Goal: Find specific page/section: Find specific page/section

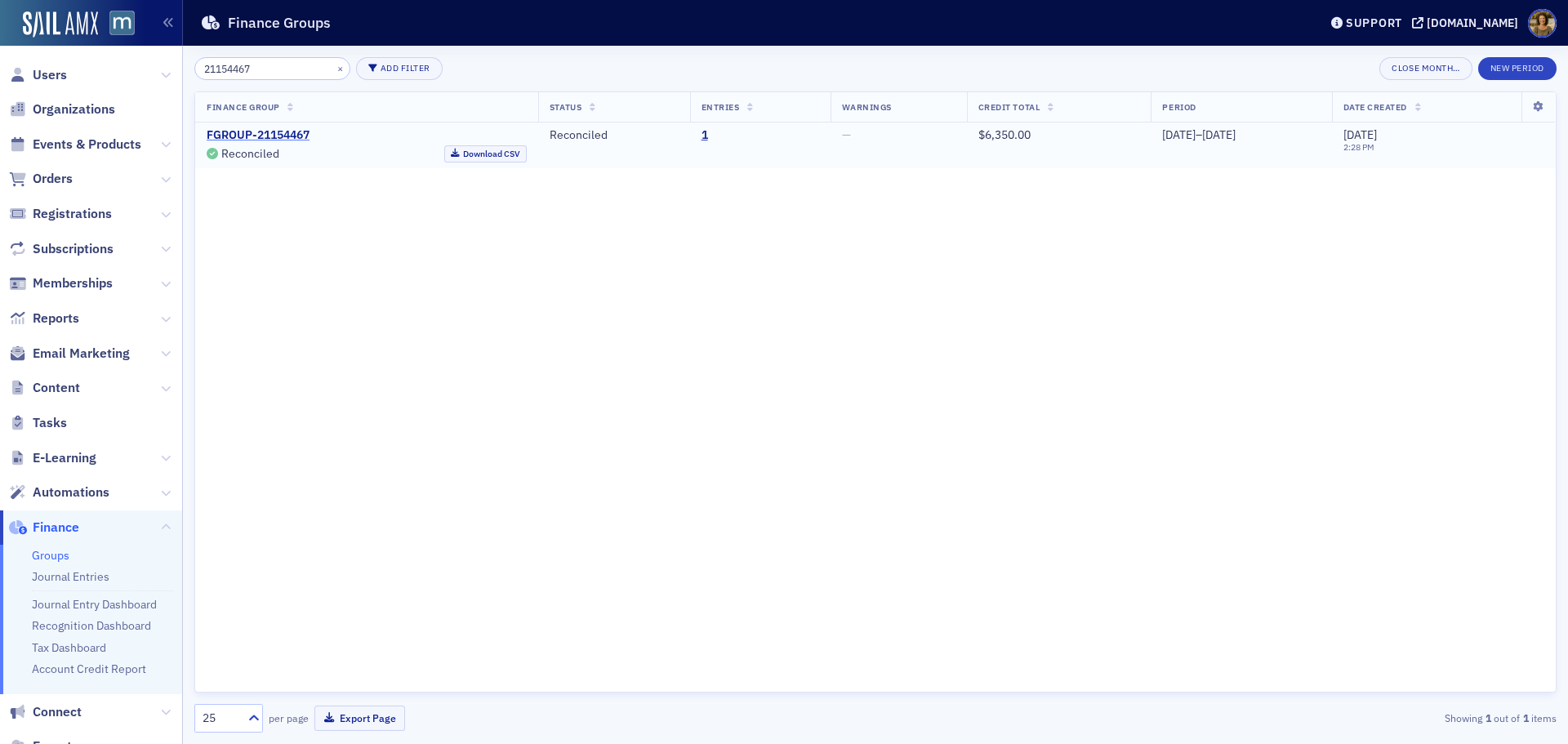
type input "21154467"
click at [284, 132] on link "FGROUP-21154467" at bounding box center [258, 136] width 103 height 15
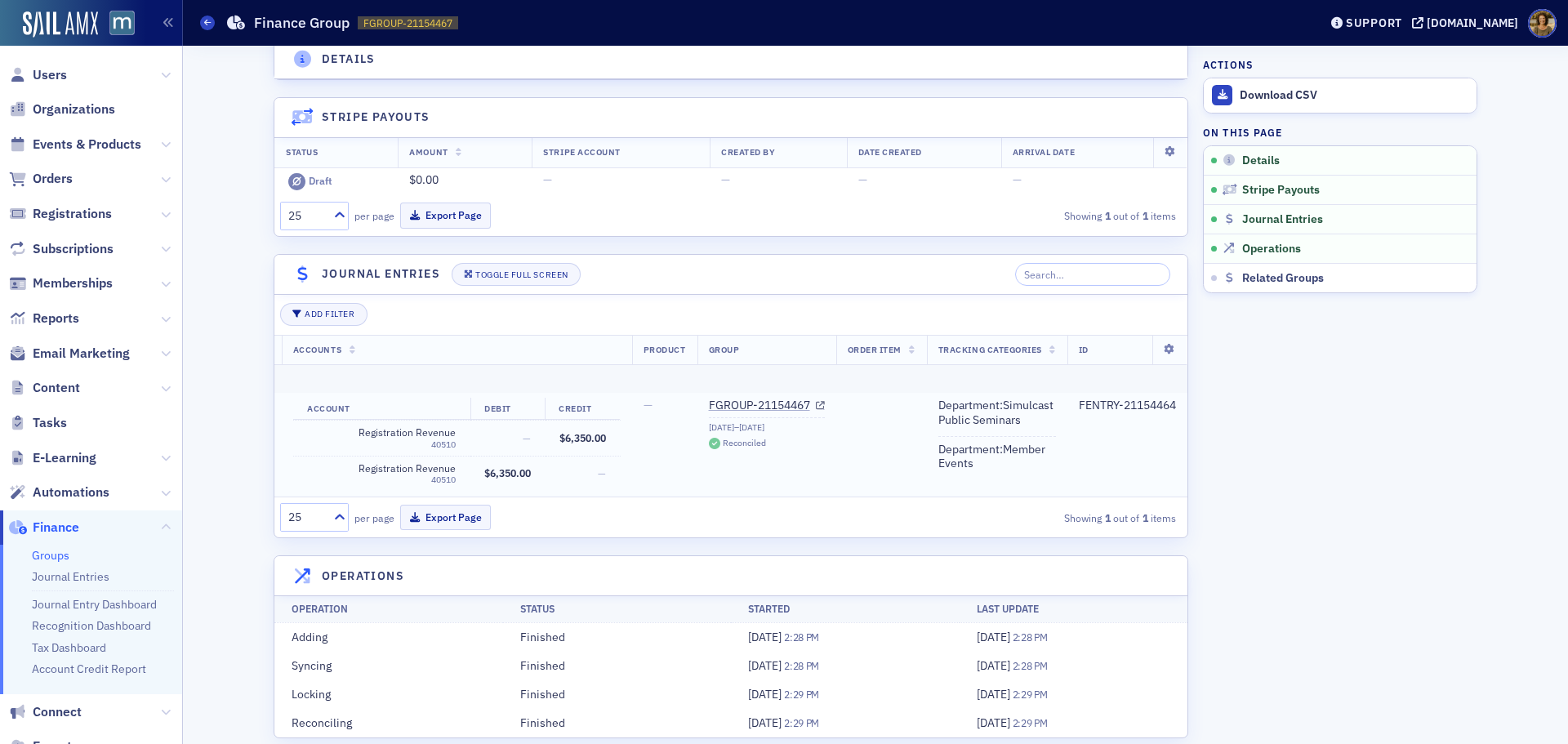
scroll to position [163, 0]
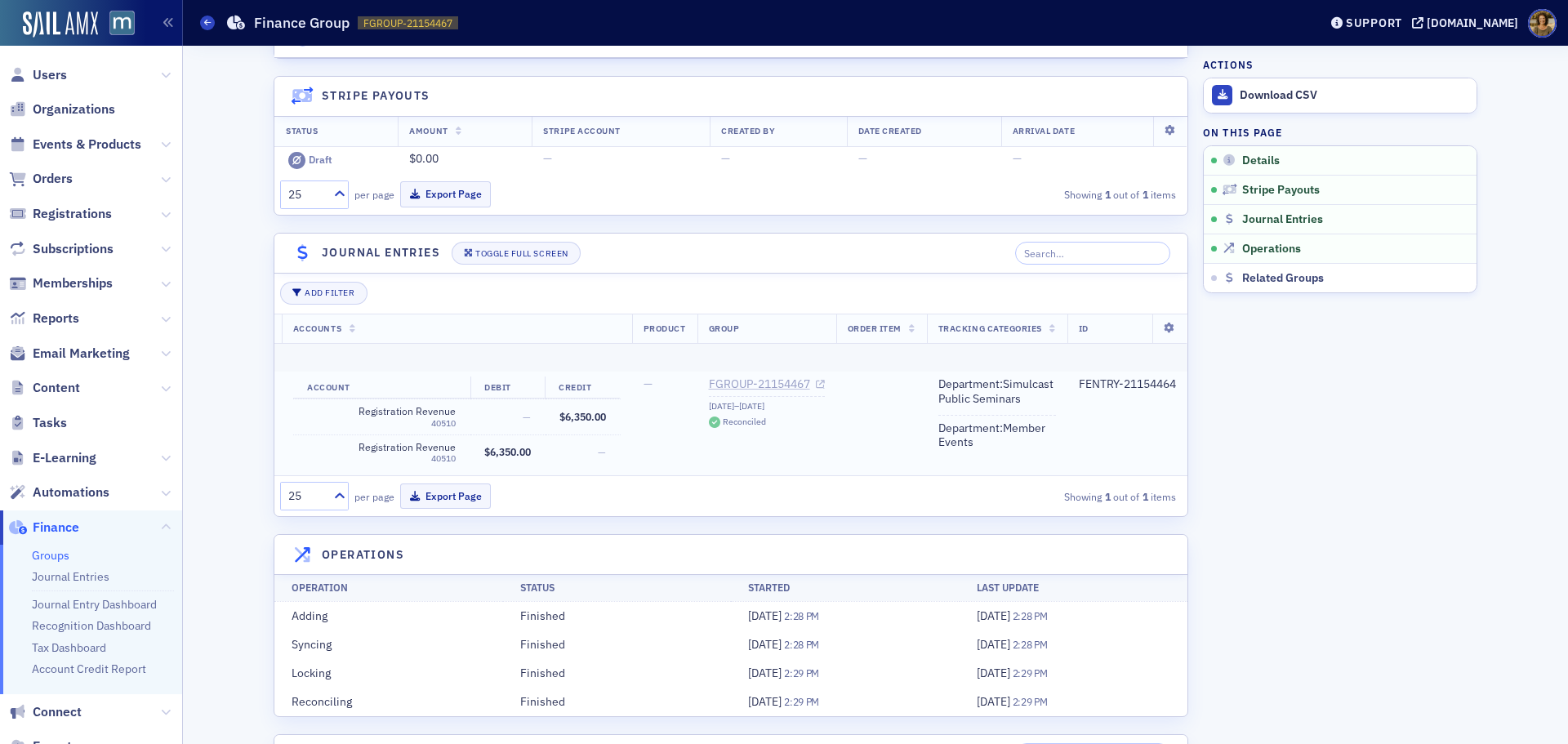
click at [778, 381] on link "FGROUP-21154467" at bounding box center [767, 385] width 116 height 15
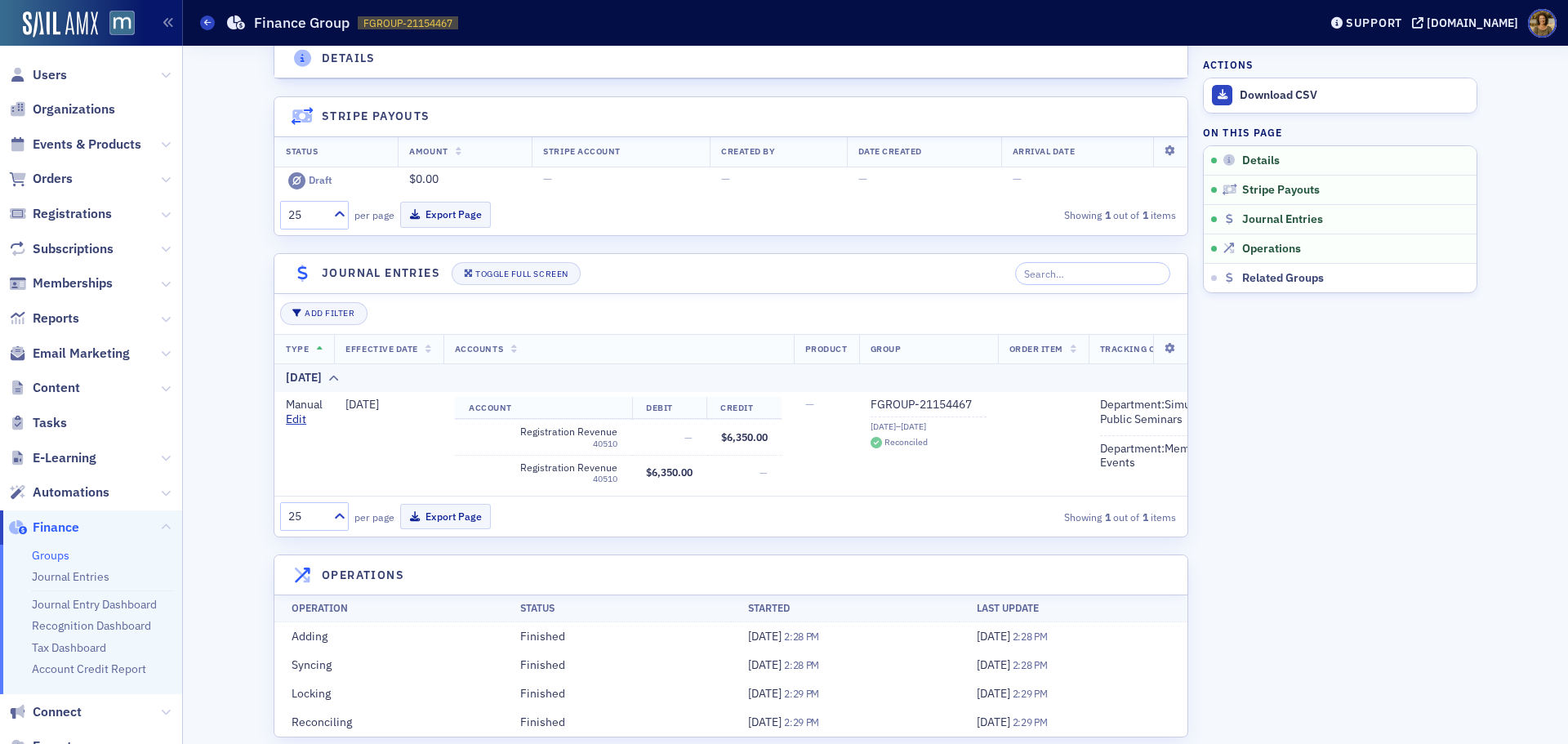
scroll to position [163, 0]
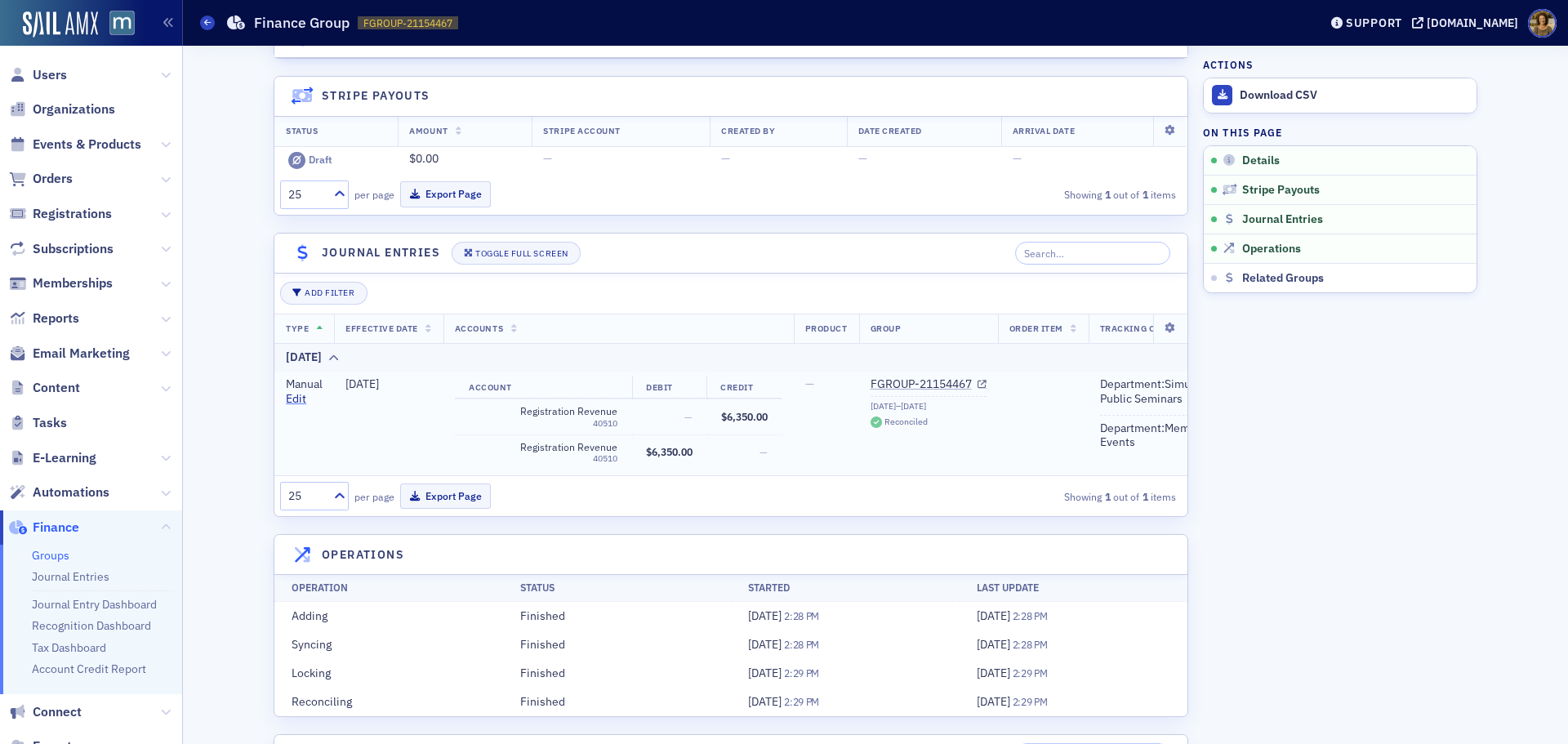
click at [285, 398] on link "Edit" at bounding box center [296, 399] width 20 height 15
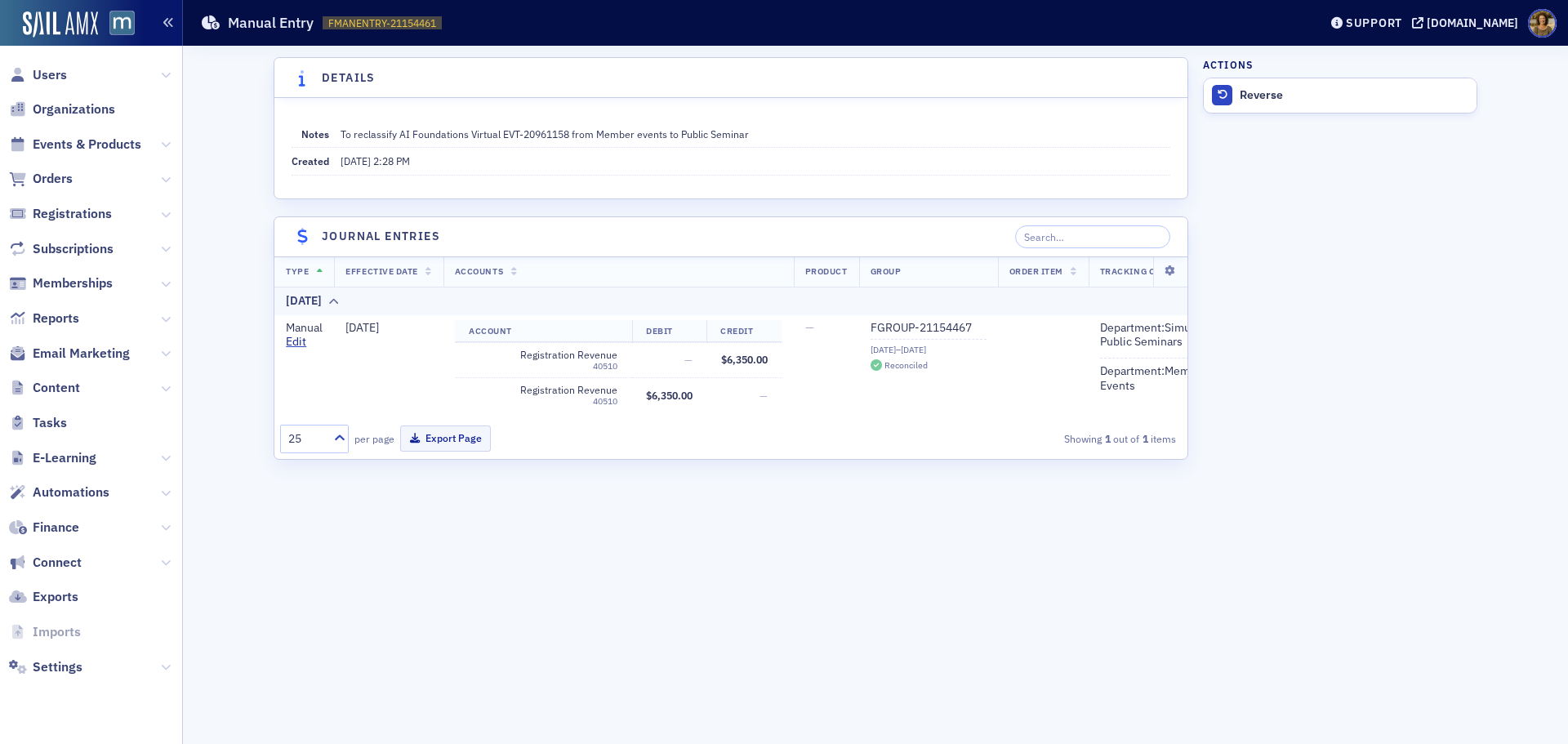
click at [163, 23] on icon "button" at bounding box center [168, 23] width 12 height 12
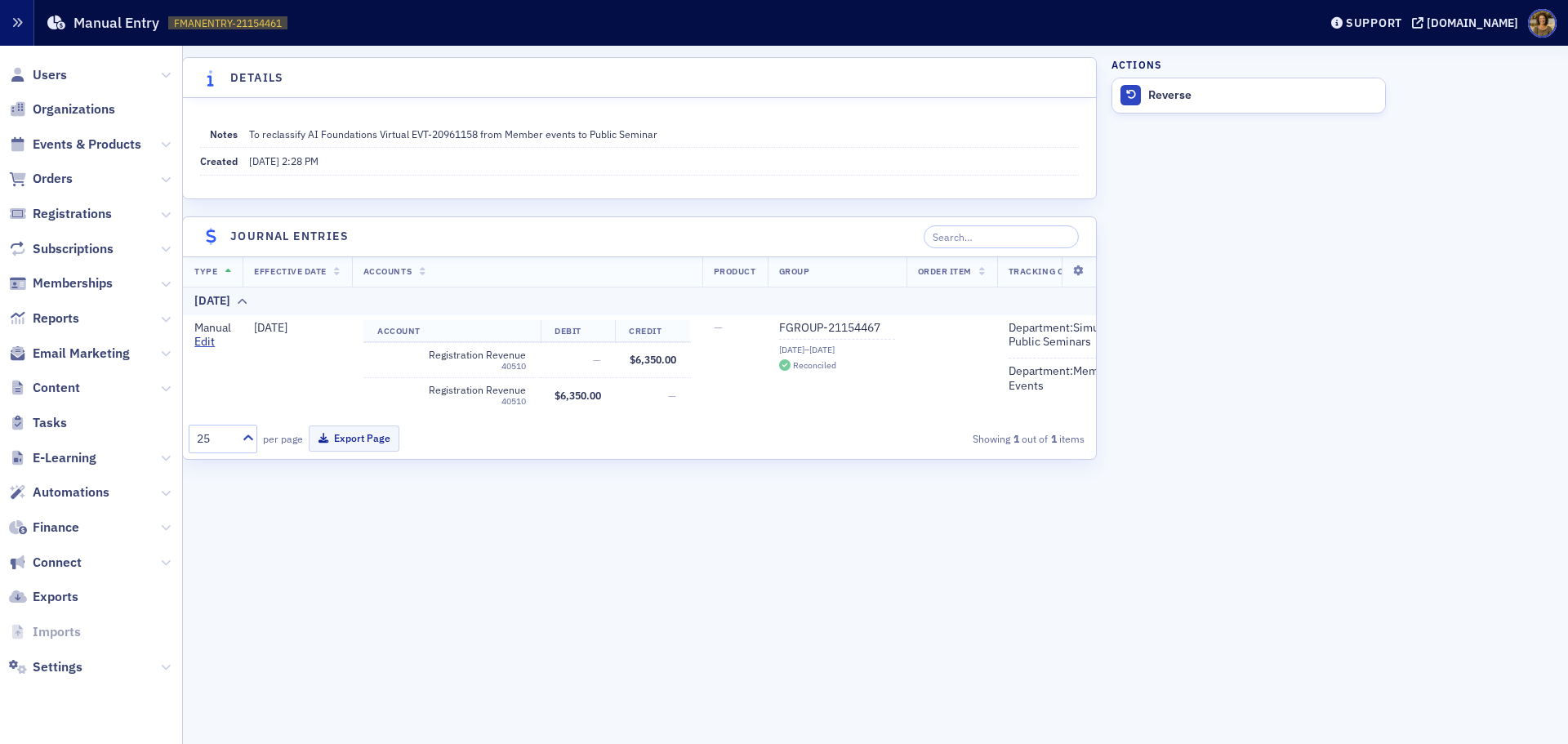
click at [17, 21] on icon "button" at bounding box center [18, 23] width 12 height 12
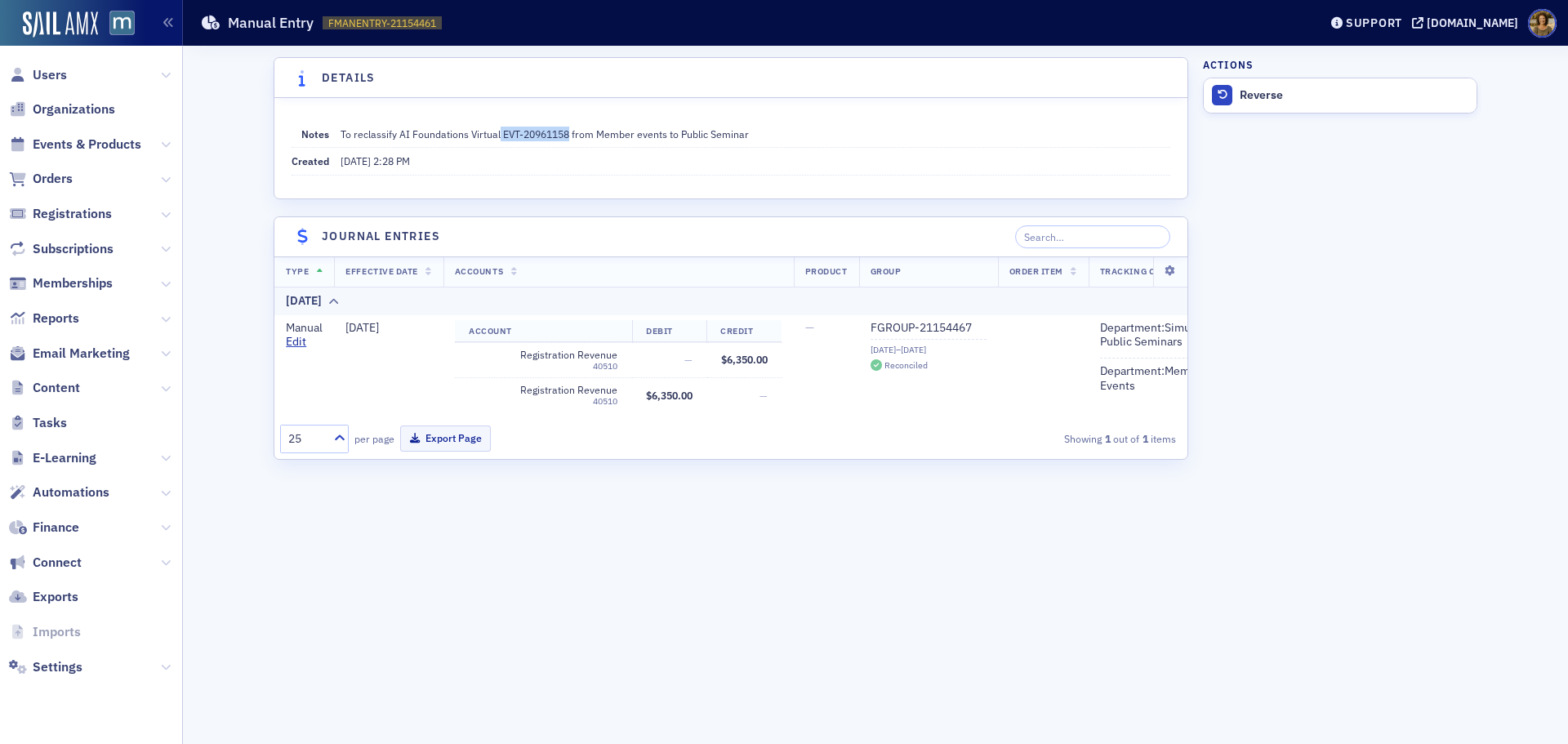
drag, startPoint x: 499, startPoint y: 132, endPoint x: 569, endPoint y: 136, distance: 70.1
click at [569, 136] on dd "To reclassify AI Foundations Virtual EVT-20961158 from Member events to Public …" at bounding box center [755, 133] width 830 height 26
copy dd "EVT-20961158"
click at [67, 148] on span "Events & Products" at bounding box center [87, 144] width 109 height 18
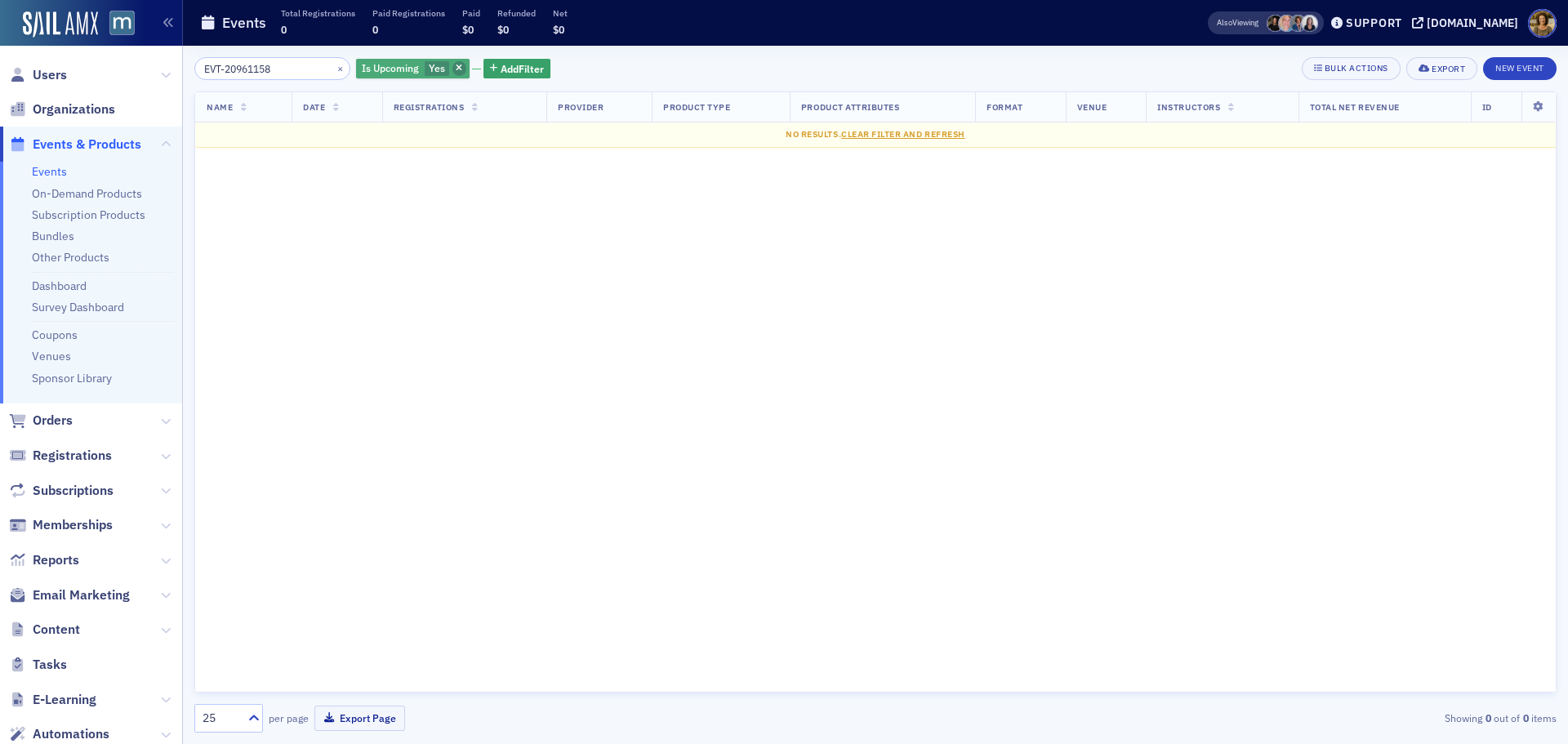
type input "EVT-20961158"
click at [455, 71] on icon "button" at bounding box center [459, 69] width 7 height 9
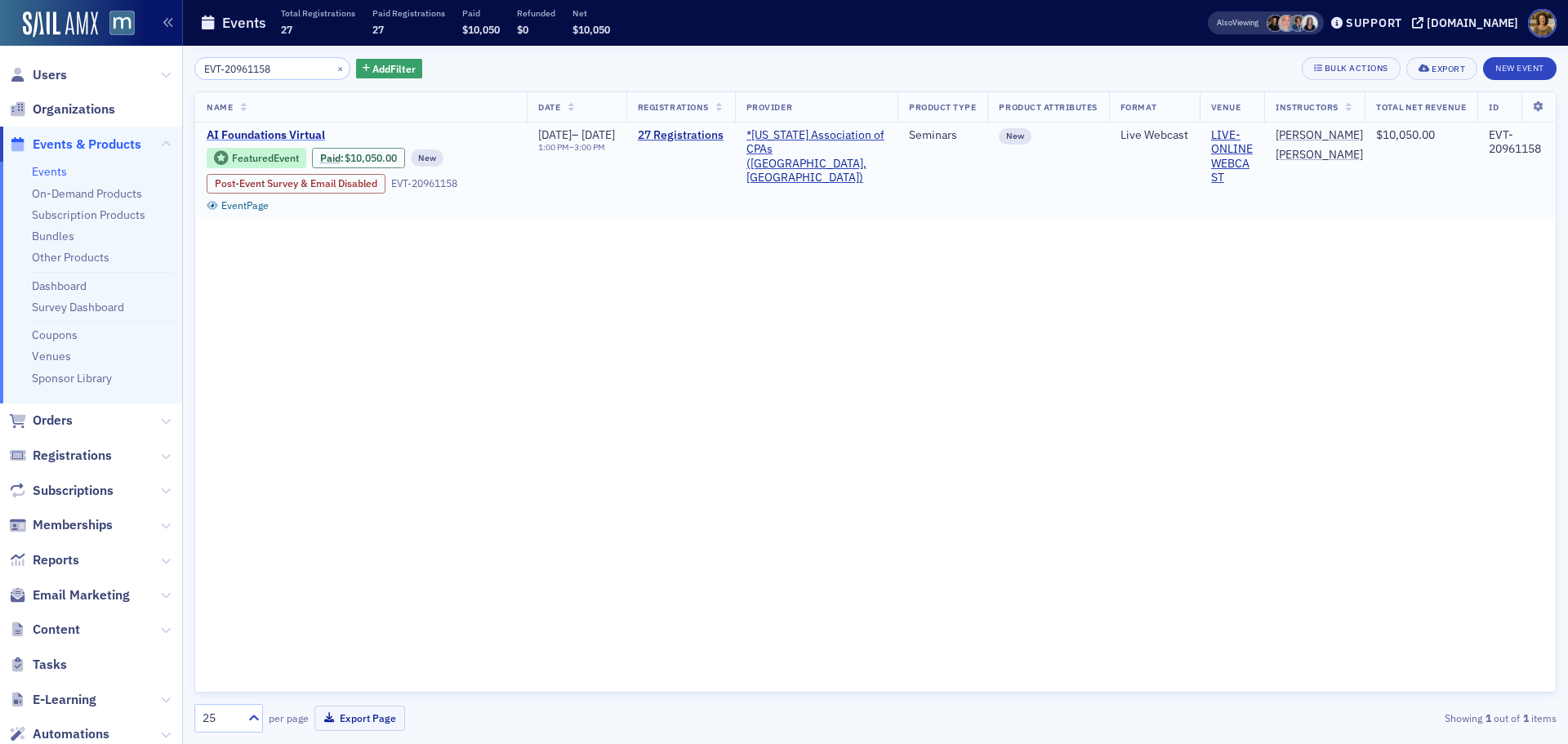
click at [272, 137] on span "AI Foundations Virtual" at bounding box center [344, 136] width 275 height 15
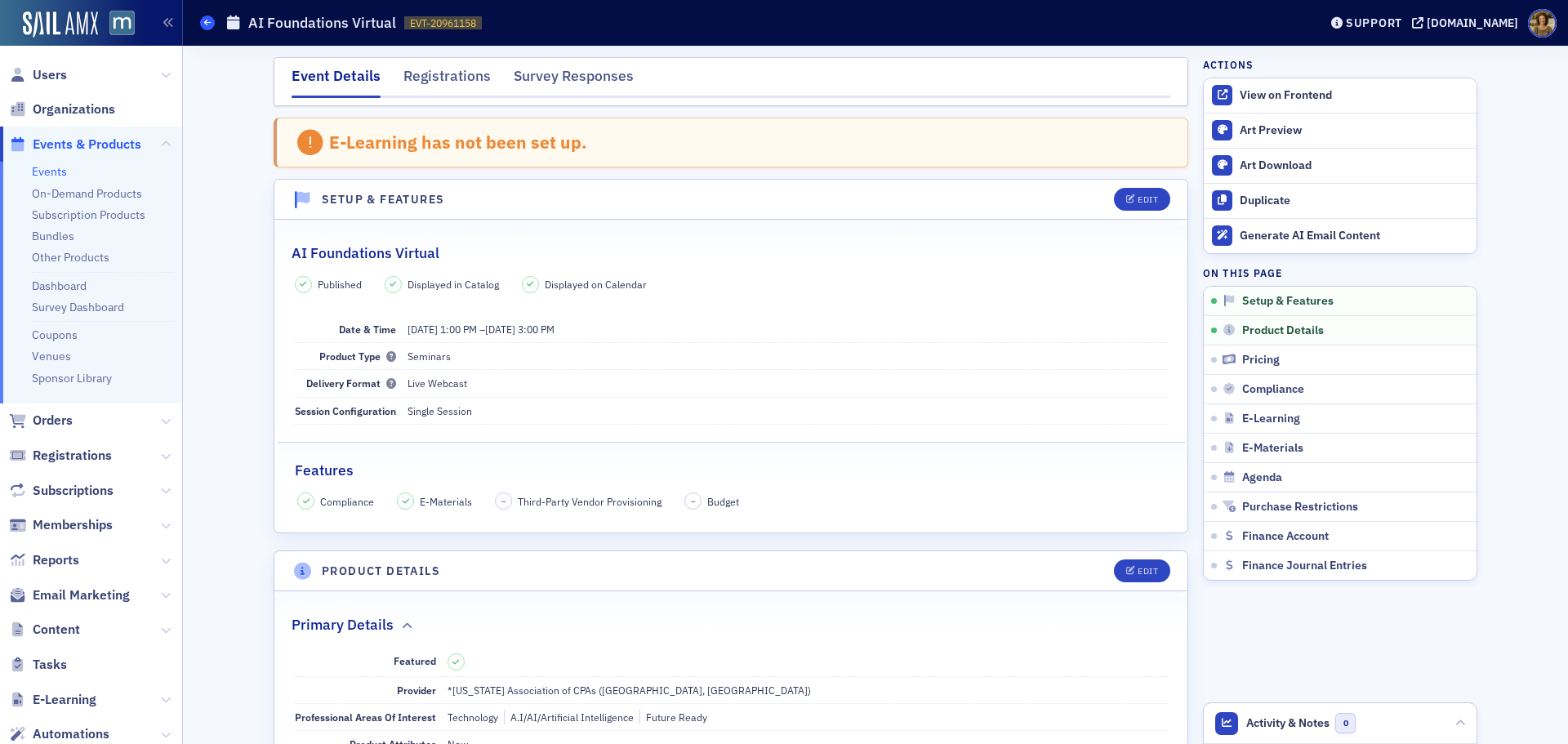
click at [201, 22] on span at bounding box center [208, 23] width 15 height 15
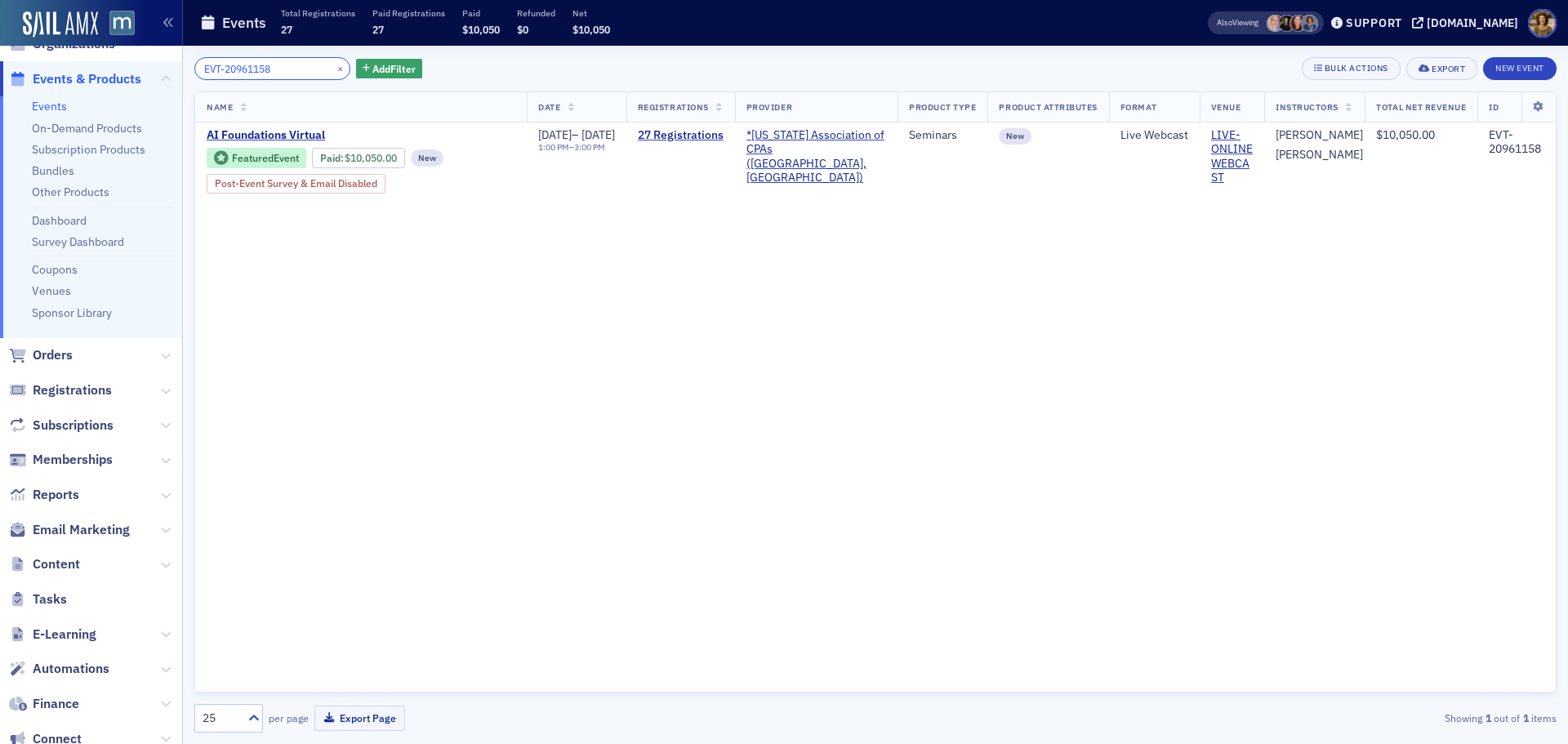
scroll to position [163, 0]
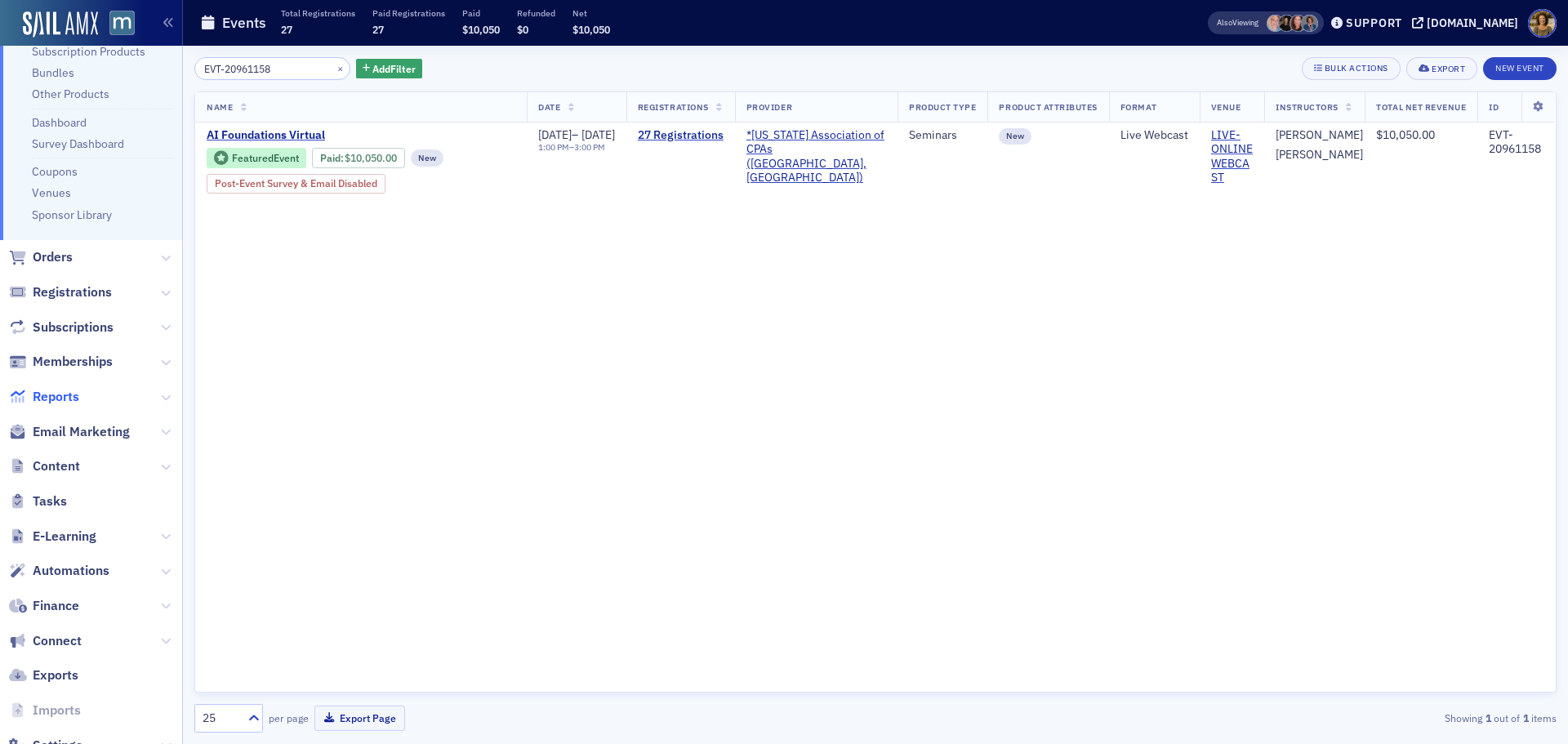
click at [54, 397] on span "Reports" at bounding box center [56, 396] width 47 height 18
